Goal: Transaction & Acquisition: Purchase product/service

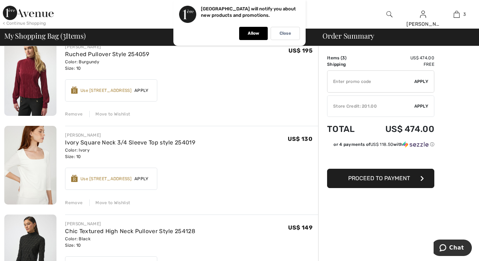
scroll to position [107, 0]
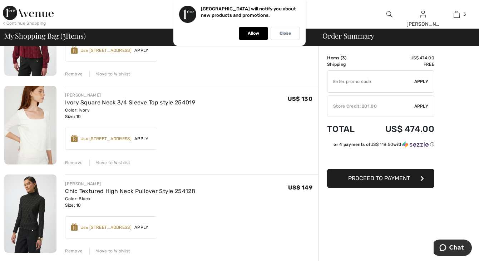
click at [77, 162] on div "Remove" at bounding box center [74, 163] width 18 height 6
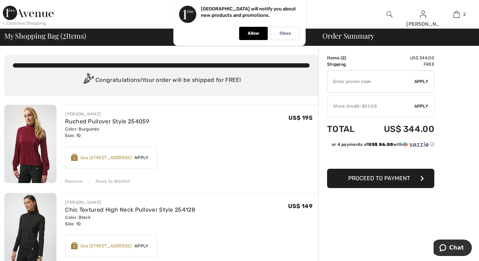
scroll to position [26, 0]
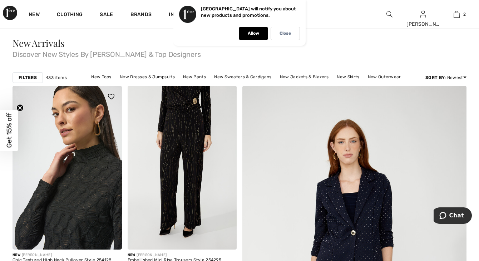
click at [97, 195] on img at bounding box center [67, 168] width 109 height 164
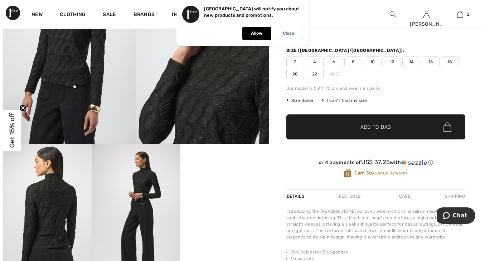
scroll to position [107, 0]
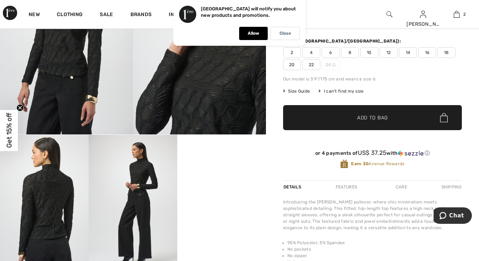
click at [53, 213] on img at bounding box center [44, 201] width 89 height 133
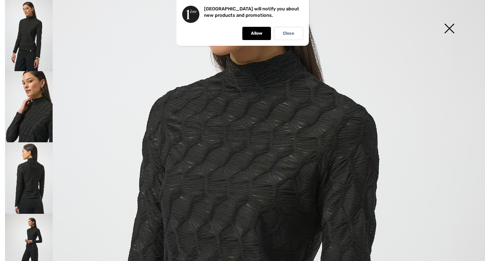
click at [31, 192] on img at bounding box center [29, 177] width 48 height 71
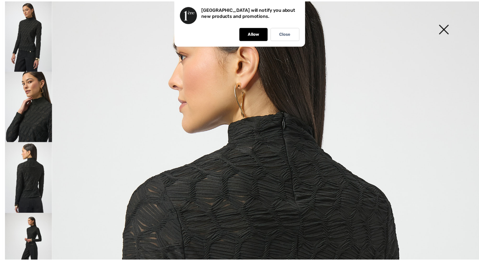
scroll to position [36, 0]
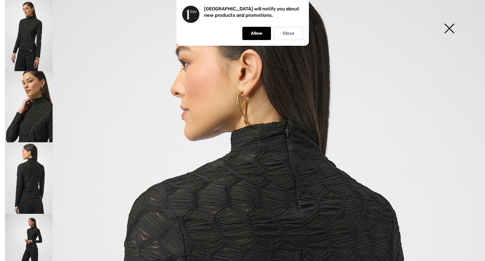
click at [448, 25] on img at bounding box center [449, 29] width 36 height 37
